Goal: Task Accomplishment & Management: Manage account settings

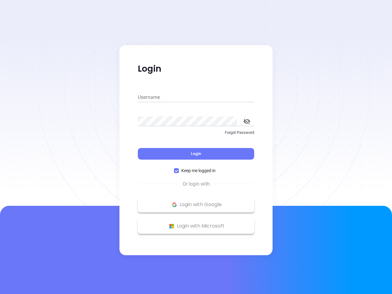
click at [196, 147] on div "Login" at bounding box center [196, 150] width 116 height 19
click at [196, 97] on input "Username" at bounding box center [196, 98] width 116 height 10
click at [247, 121] on icon "toggle password visibility" at bounding box center [247, 122] width 7 height 6
click at [196, 154] on span "Login" at bounding box center [196, 153] width 10 height 5
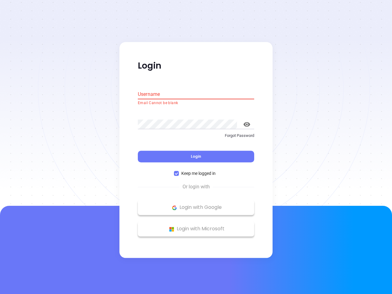
click at [196, 171] on span "Keep me logged in" at bounding box center [198, 173] width 39 height 7
click at [179, 171] on input "Keep me logged in" at bounding box center [176, 173] width 5 height 5
checkbox input "false"
click at [196, 205] on p "Login with Google" at bounding box center [196, 207] width 110 height 9
click at [196, 226] on p "Login with Microsoft" at bounding box center [196, 229] width 110 height 9
